Goal: Information Seeking & Learning: Learn about a topic

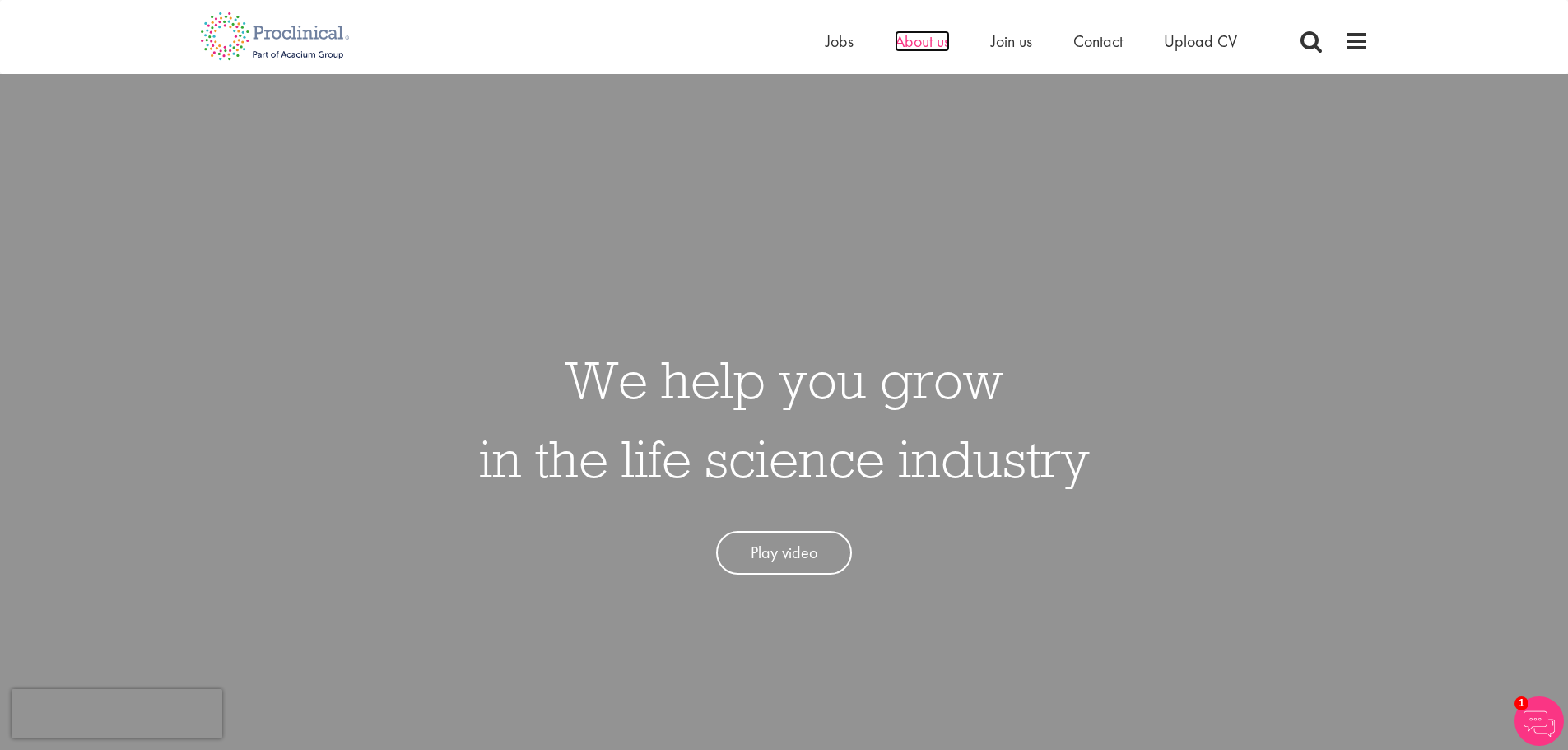
click at [918, 40] on span "About us" at bounding box center [922, 40] width 55 height 22
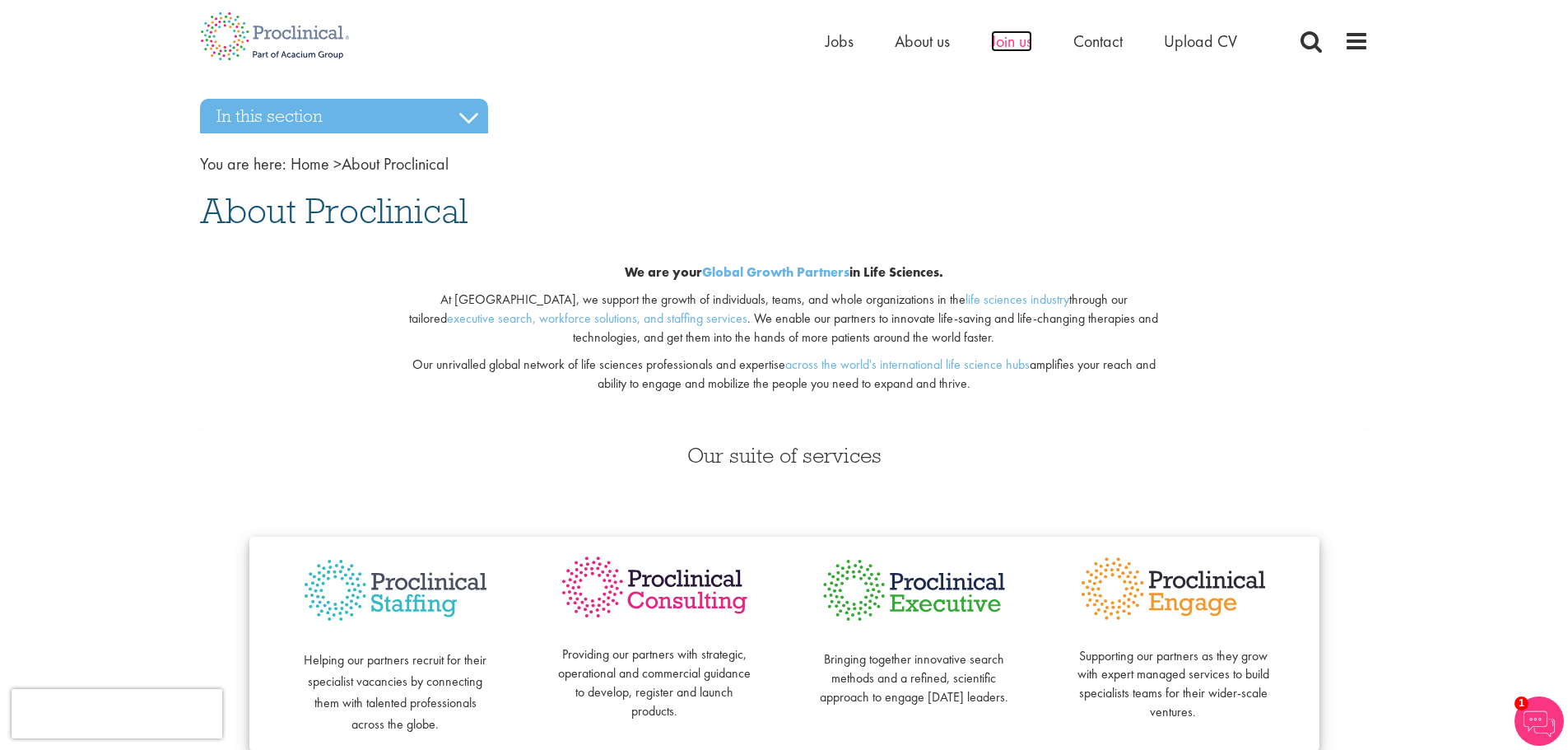
click at [1011, 47] on span "Join us" at bounding box center [1012, 40] width 41 height 22
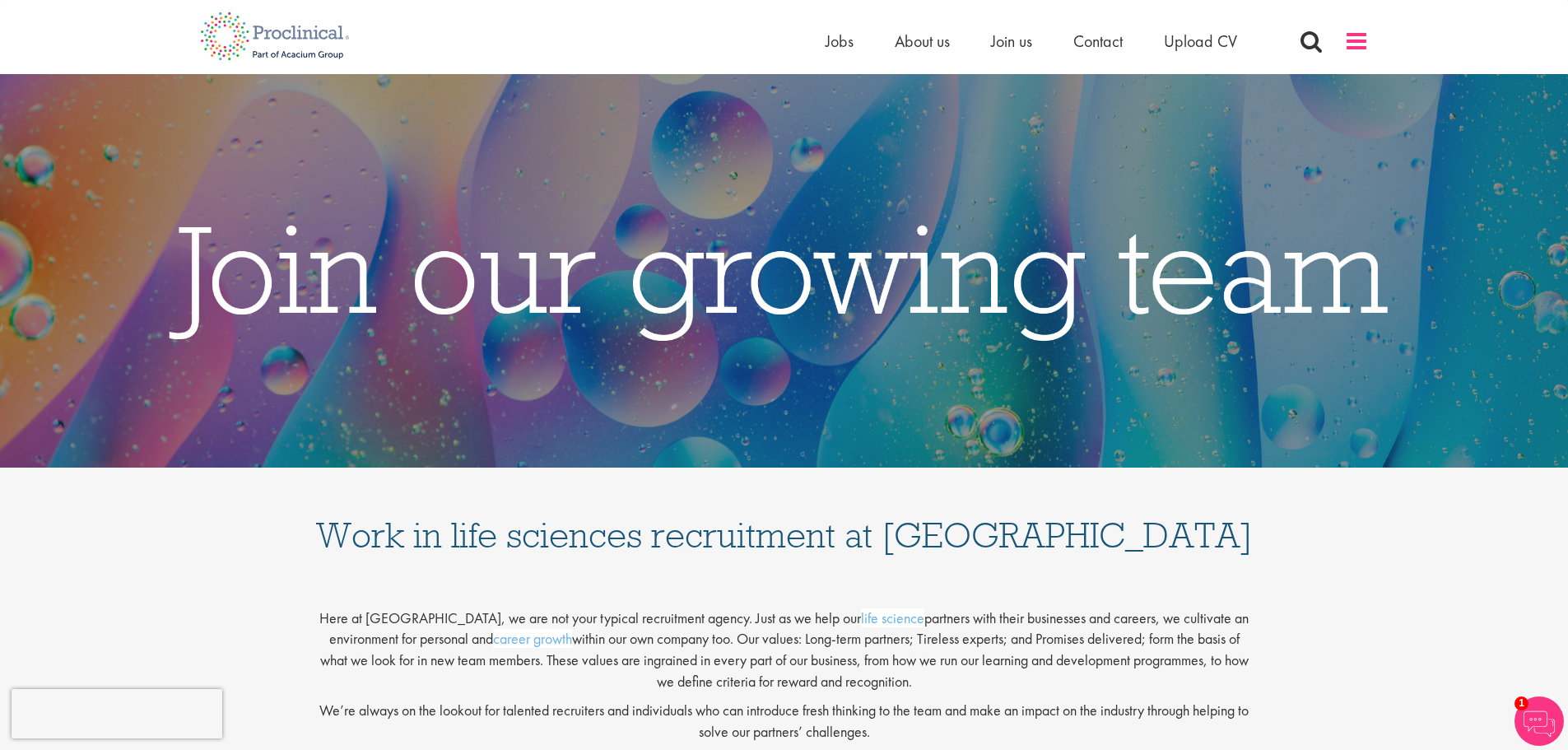
click at [1346, 45] on span at bounding box center [1356, 41] width 24 height 24
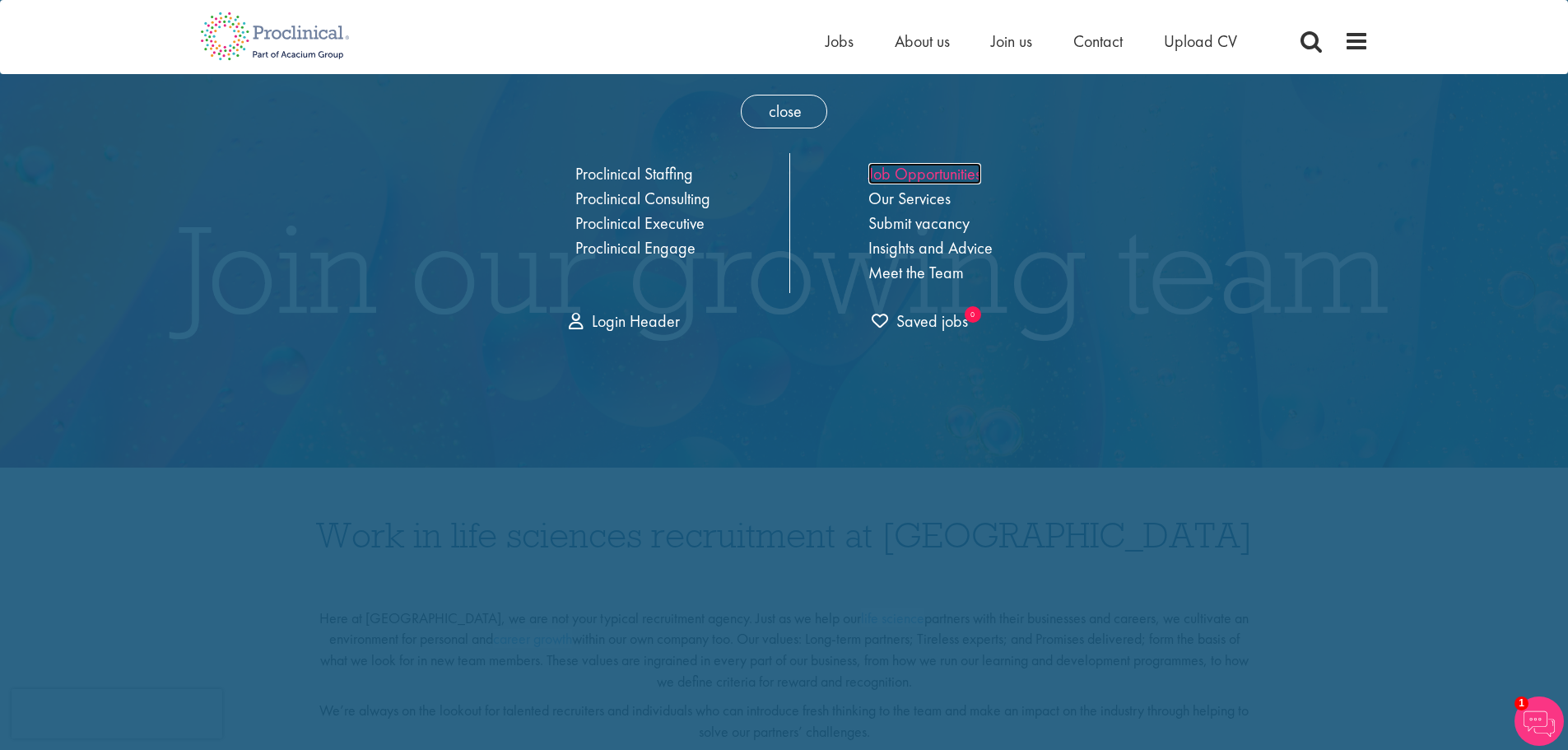
click at [958, 168] on link "Job Opportunities" at bounding box center [925, 173] width 113 height 22
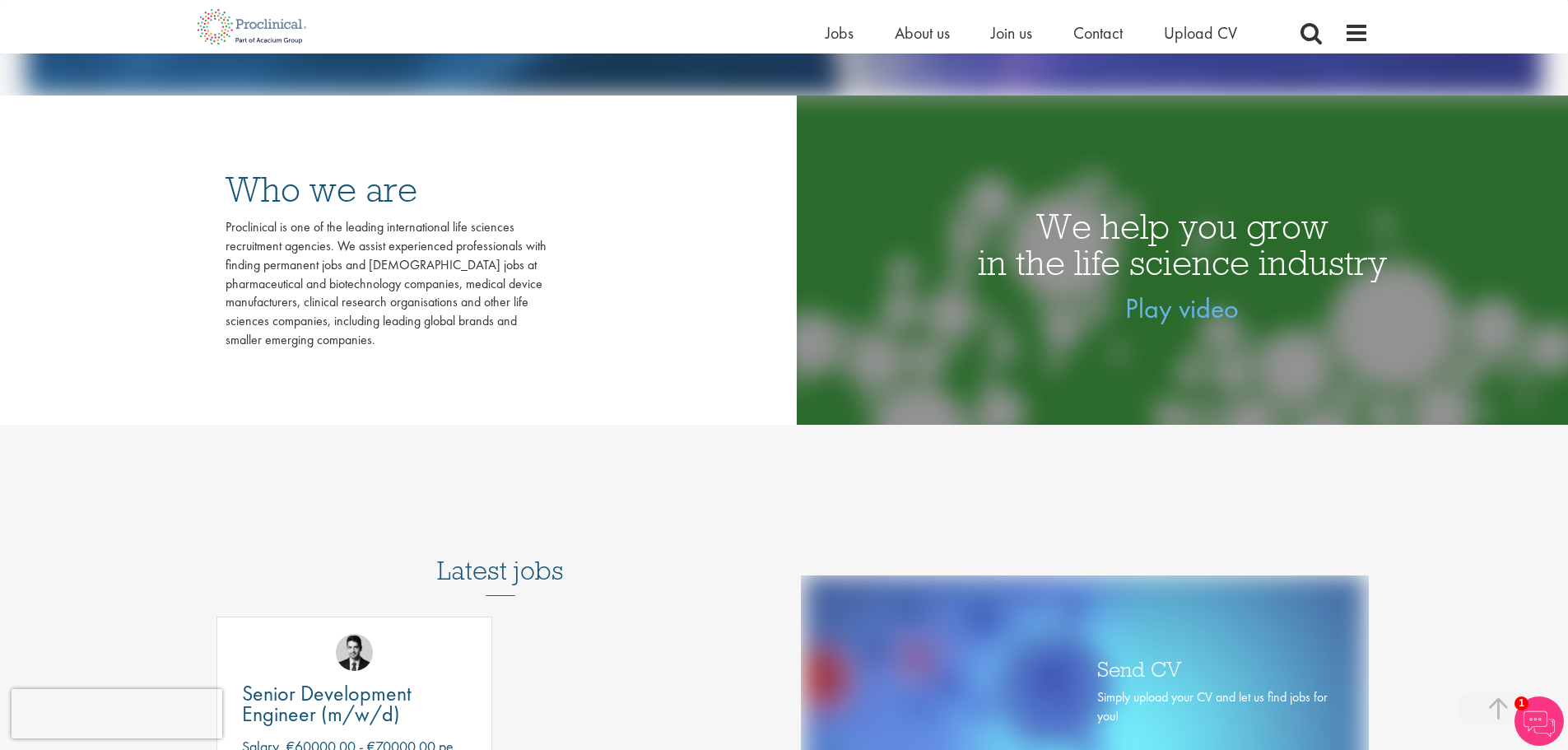
scroll to position [906, 0]
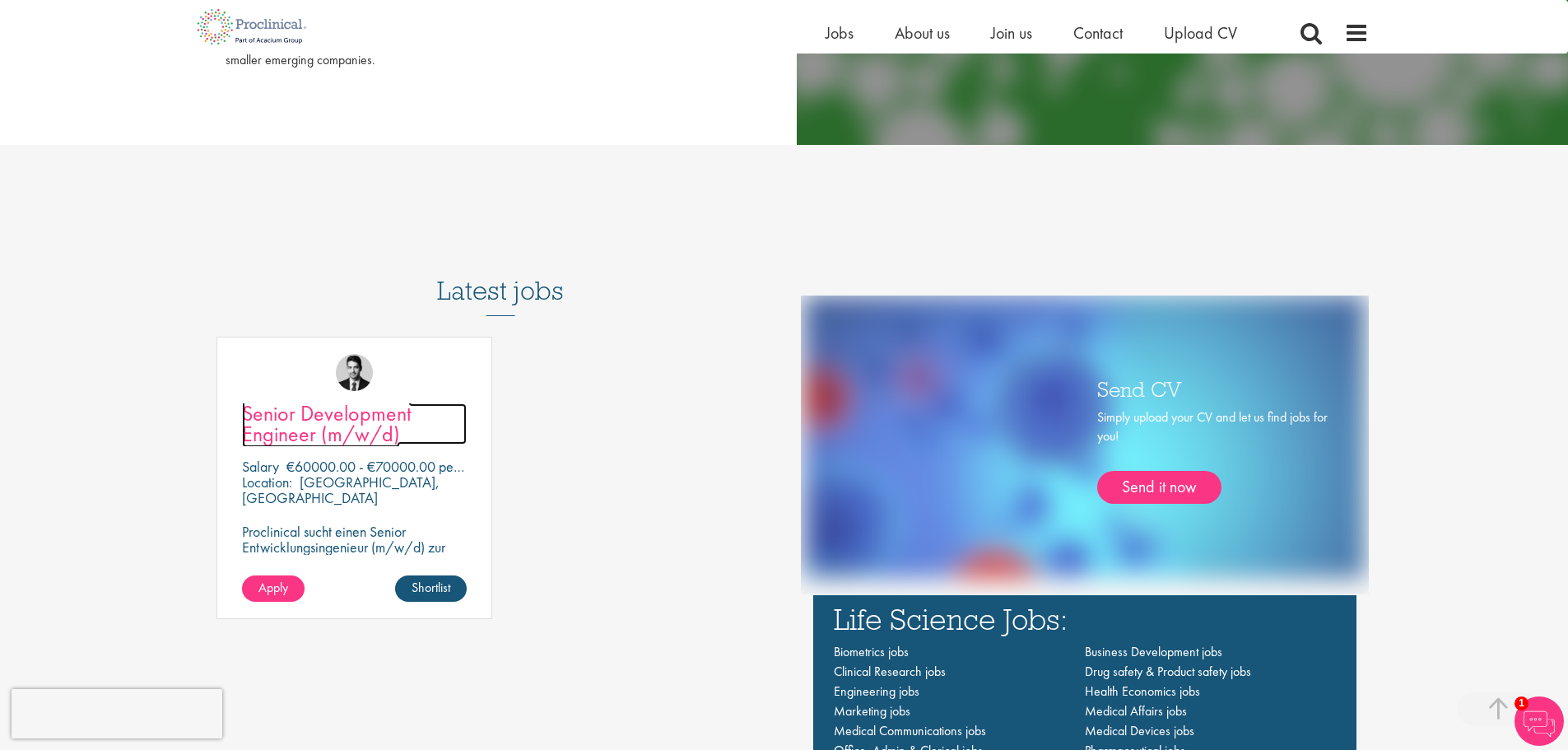
click at [347, 424] on span "Senior Development Engineer (m/w/d)" at bounding box center [326, 423] width 169 height 49
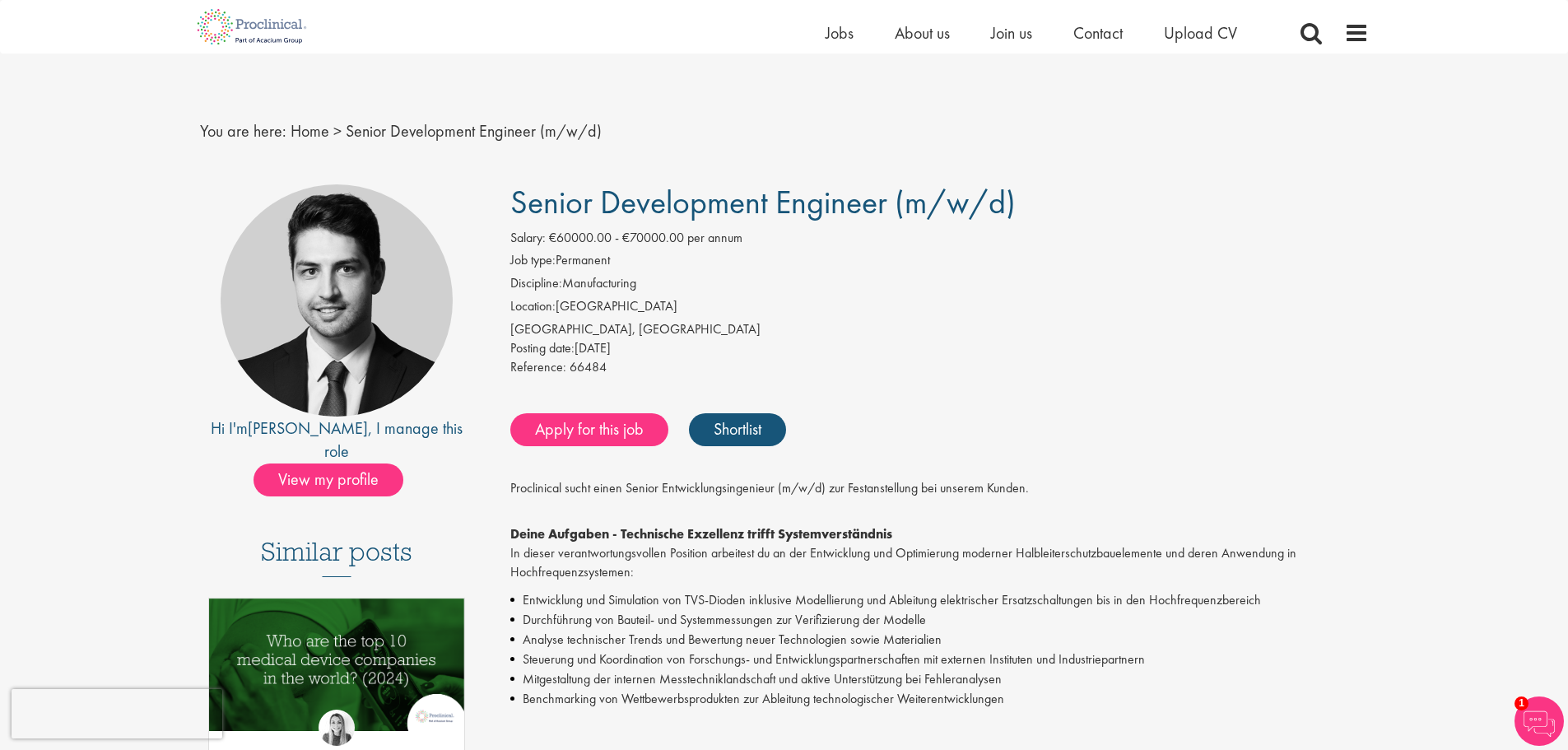
scroll to position [247, 0]
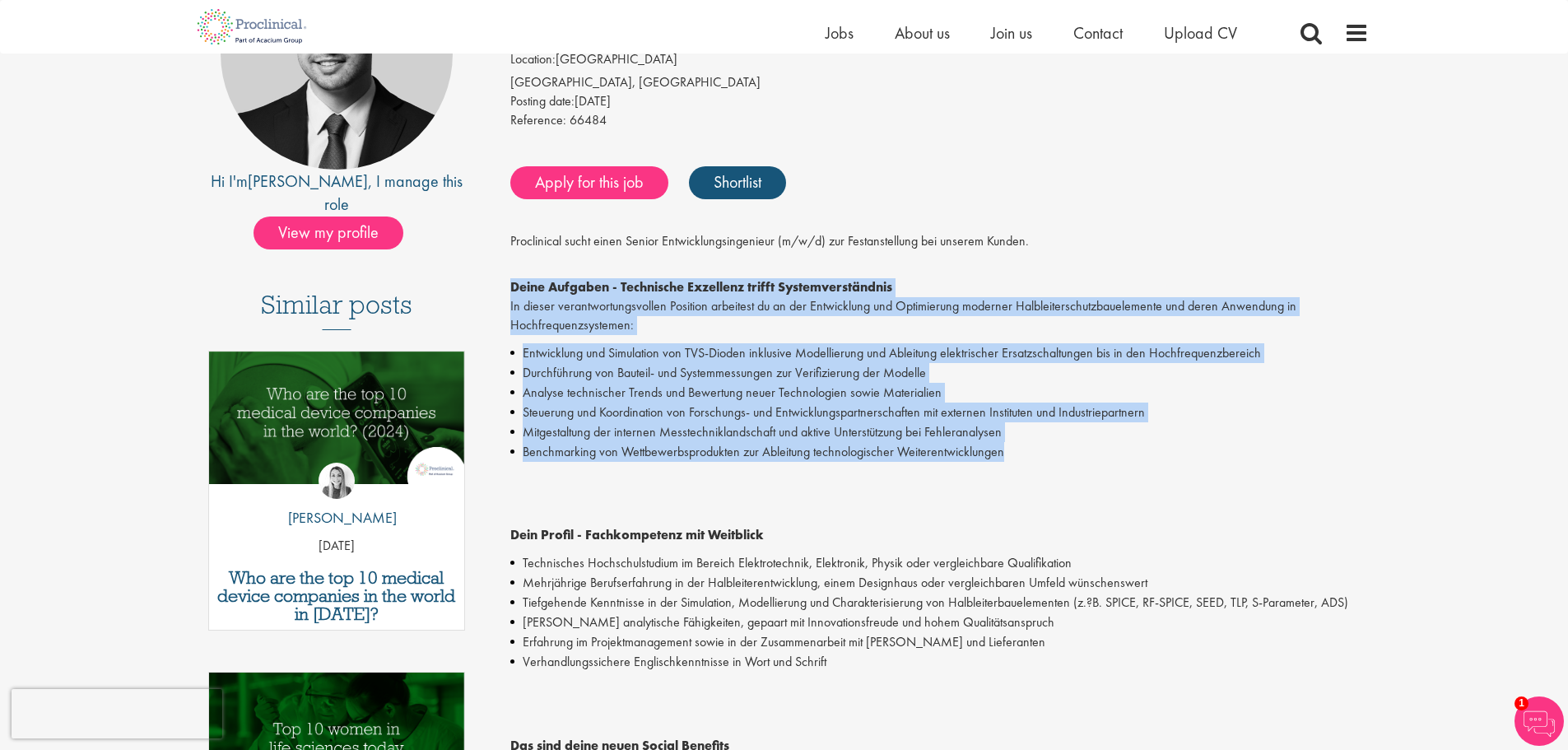
drag, startPoint x: 1031, startPoint y: 451, endPoint x: 511, endPoint y: 293, distance: 543.5
click at [511, 293] on div "Proclinical sucht einen Senior Entwicklungsingenieur (m/w/d) zur Festanstellung…" at bounding box center [940, 716] width 859 height 968
copy div "Deine Aufgaben - Technische Exzellenz trifft Systemverständnis In dieser verant…"
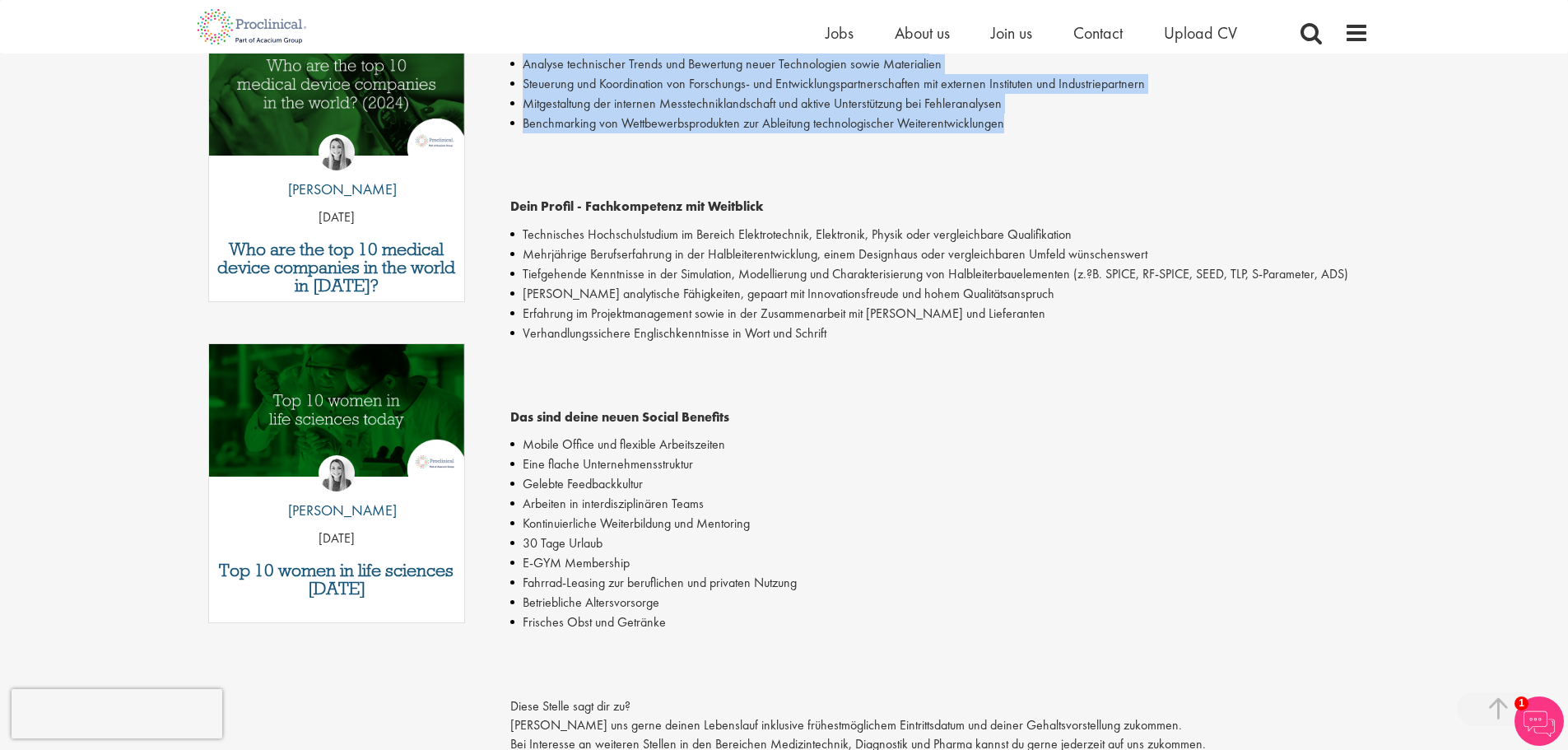
scroll to position [577, 0]
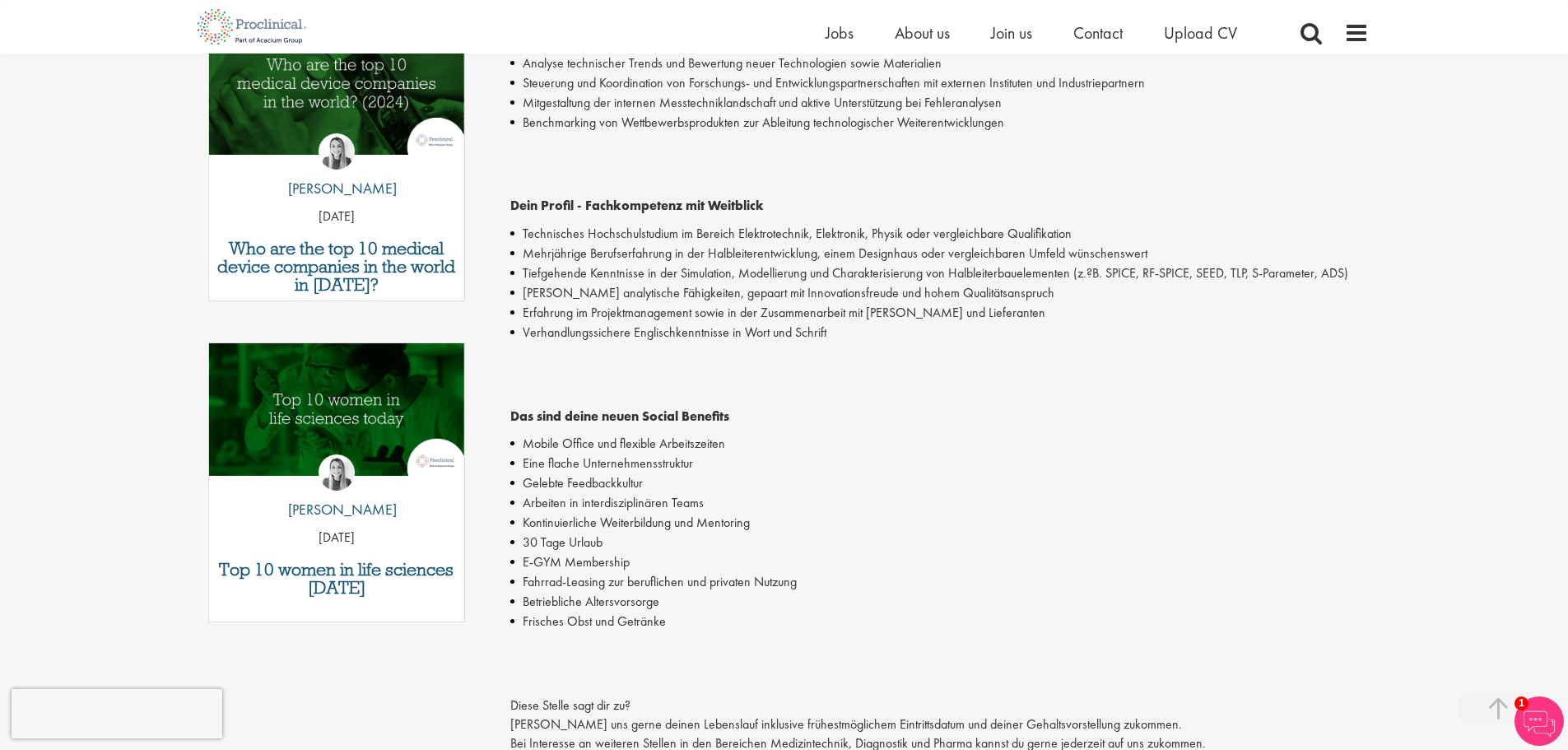
click at [833, 336] on li "Verhandlungssichere Englischkenntnisse in Wort und Schrift" at bounding box center [940, 332] width 859 height 20
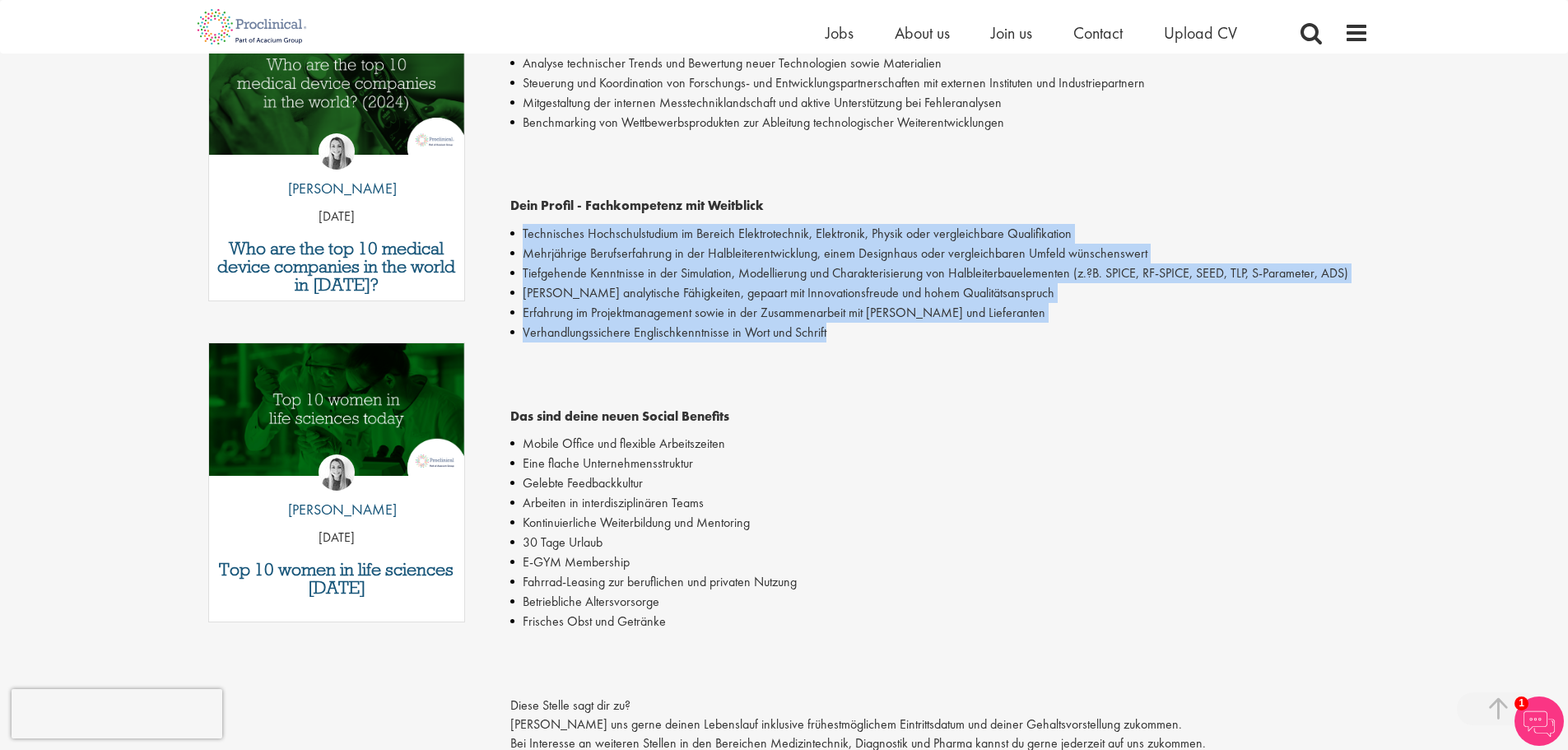
drag, startPoint x: 834, startPoint y: 338, endPoint x: 509, endPoint y: 240, distance: 339.5
click at [509, 240] on div "Senior Development Engineer (m/w/d) Salary: €60000.00 - €70000.00 per annum Job…" at bounding box center [933, 352] width 895 height 1490
copy ul "Technisches Hochschulstudium im Bereich Elektrotechnik, Elektronik, Physik oder…"
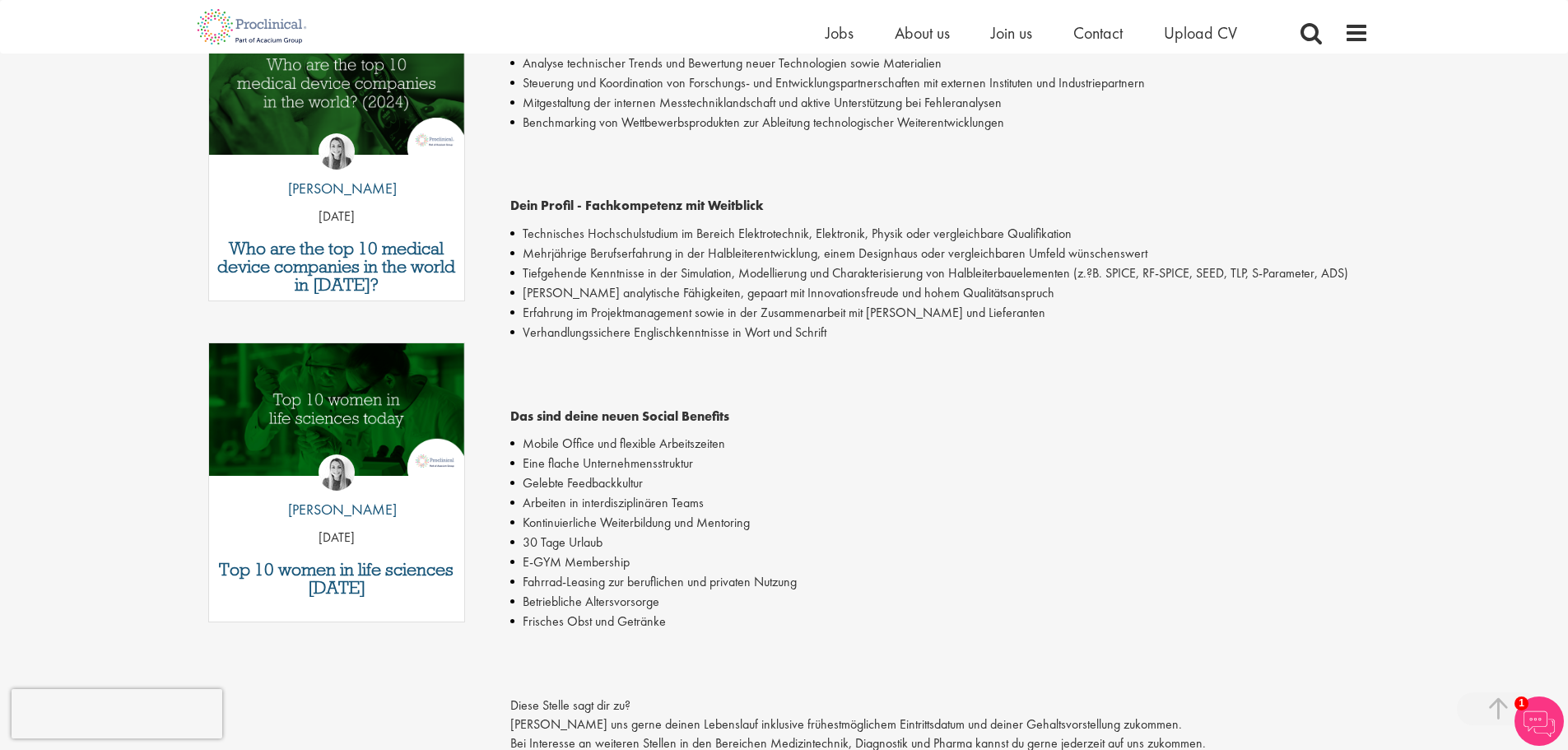
click at [829, 467] on li "Eine flache Unternehmensstruktur" at bounding box center [940, 463] width 859 height 20
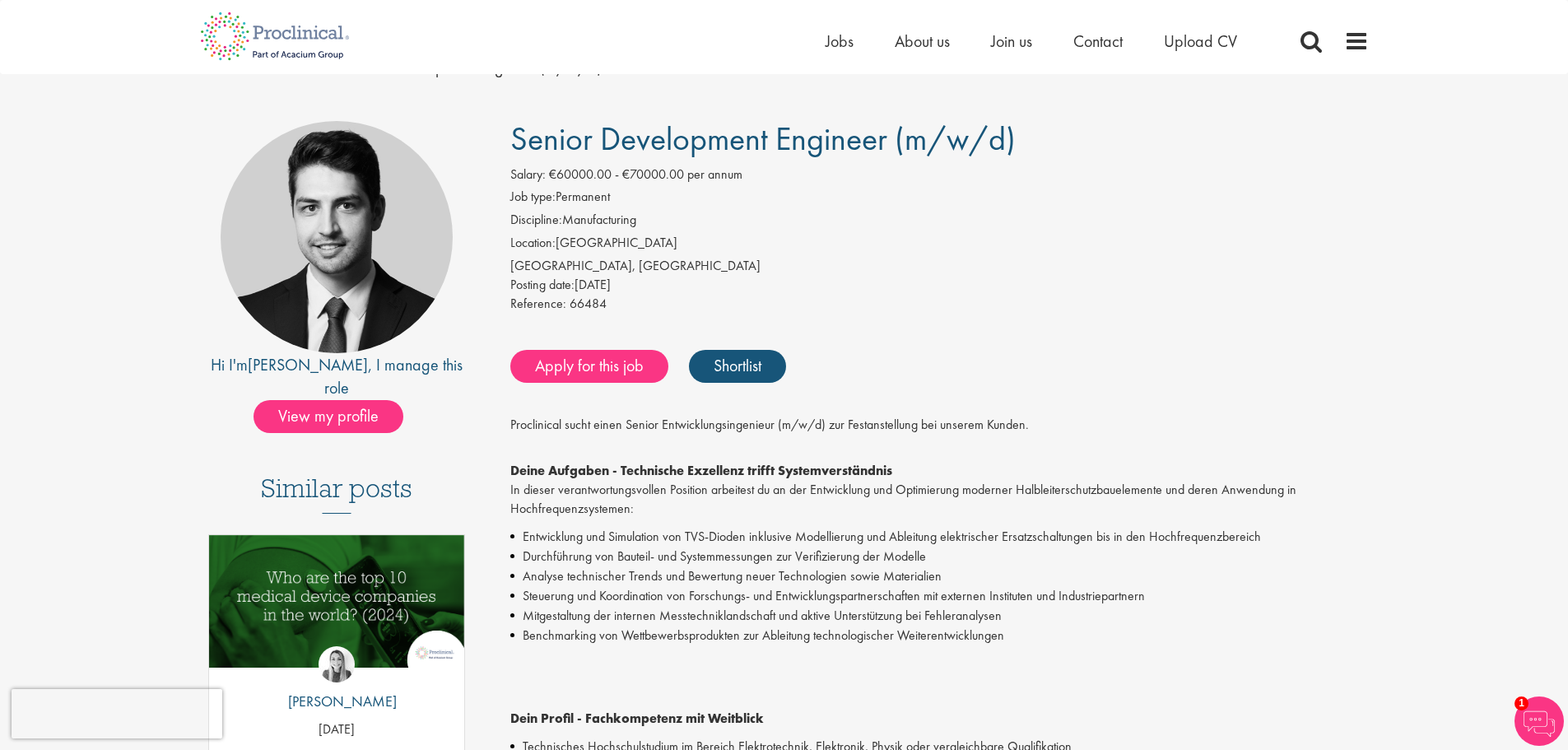
scroll to position [0, 0]
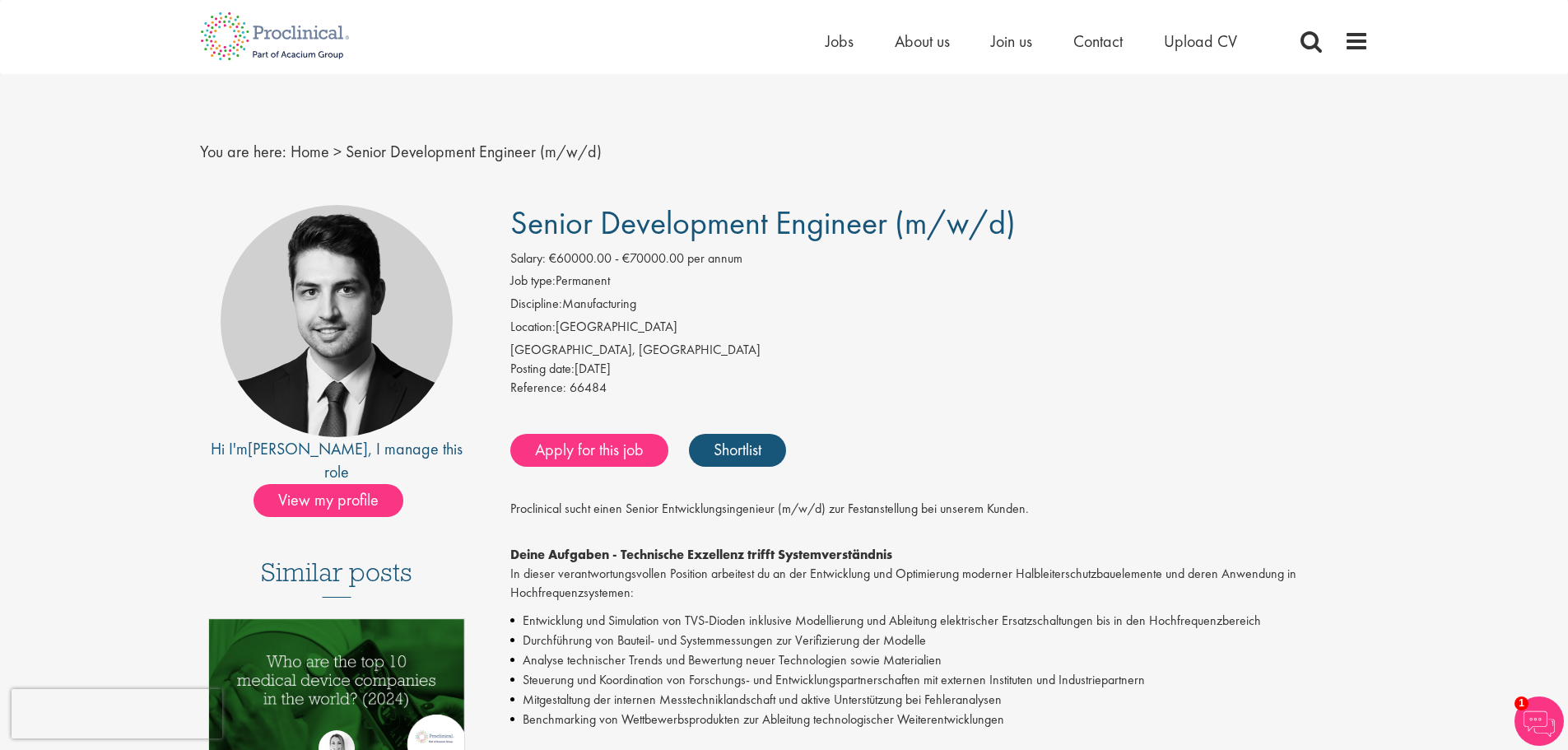
drag, startPoint x: 892, startPoint y: 225, endPoint x: 491, endPoint y: 221, distance: 401.0
copy span "Senior Development Engineer"
